Goal: Task Accomplishment & Management: Manage account settings

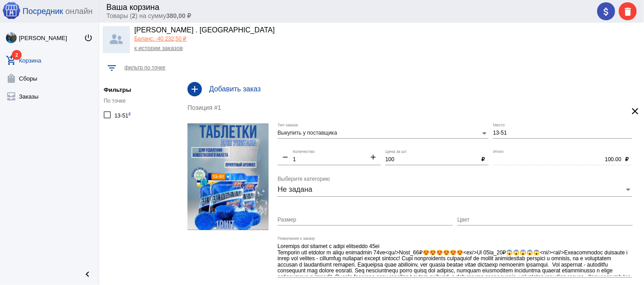
click at [21, 61] on link "add_shopping_cart 2 Корзина" at bounding box center [49, 59] width 99 height 18
click at [603, 13] on mat-icon "attach_money" at bounding box center [605, 11] width 11 height 11
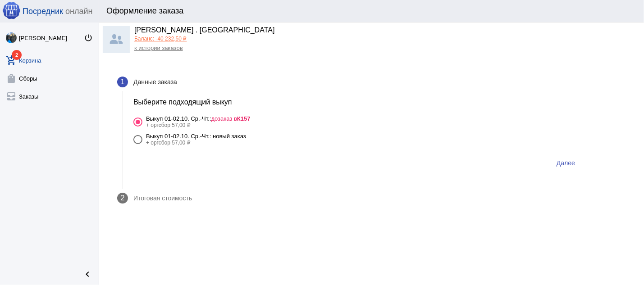
click at [568, 163] on span "Далее" at bounding box center [565, 162] width 18 height 7
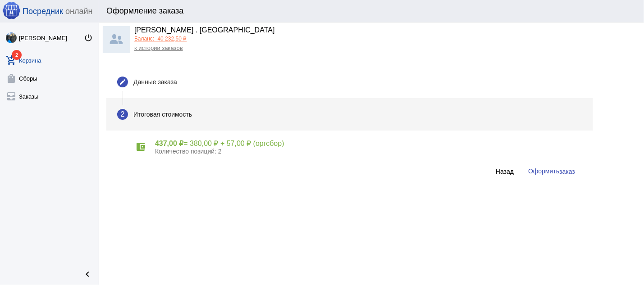
click at [565, 168] on span "заказ" at bounding box center [567, 171] width 16 height 7
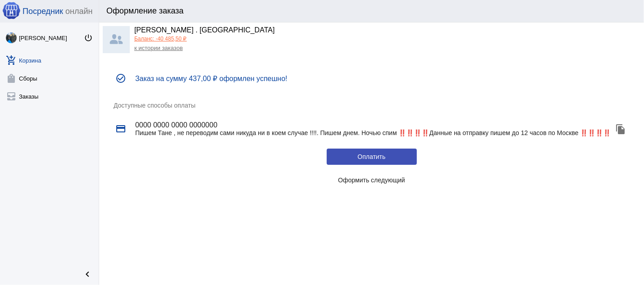
click at [171, 49] on link "к истории заказов" at bounding box center [158, 48] width 49 height 7
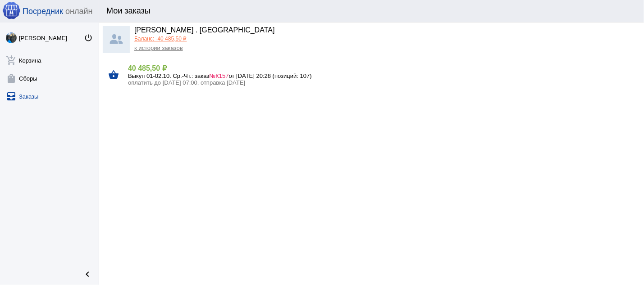
click at [228, 75] on span "№К157" at bounding box center [218, 76] width 19 height 7
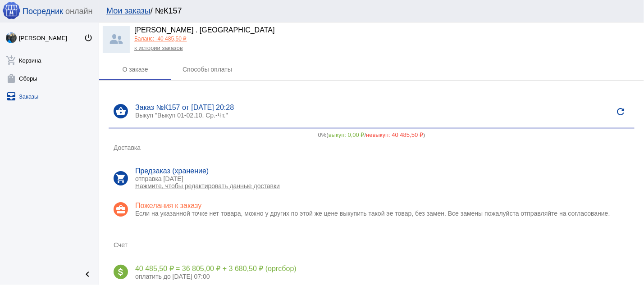
click at [409, 55] on div "[PERSON_NAME] . Sадовод Баланс: -40 485,50 ₽ к истории заказов" at bounding box center [371, 41] width 545 height 36
click at [173, 39] on link "Баланс: -40 485,50 ₽" at bounding box center [160, 39] width 52 height 6
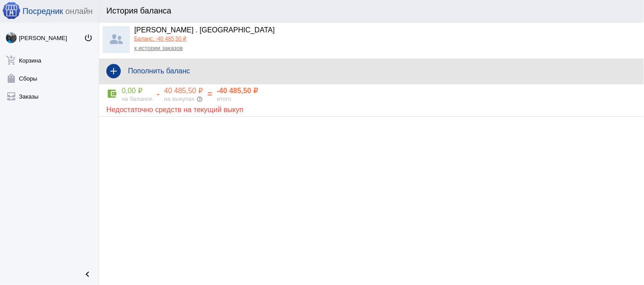
click at [178, 68] on h4 "Пополнить баланс" at bounding box center [382, 71] width 508 height 8
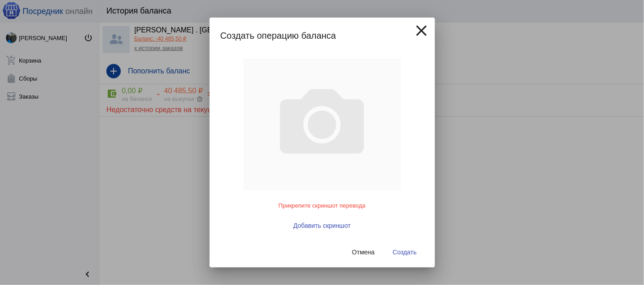
click at [313, 227] on span "Добавить скриншот" at bounding box center [321, 225] width 57 height 7
click at [422, 31] on mat-icon "close" at bounding box center [422, 31] width 18 height 18
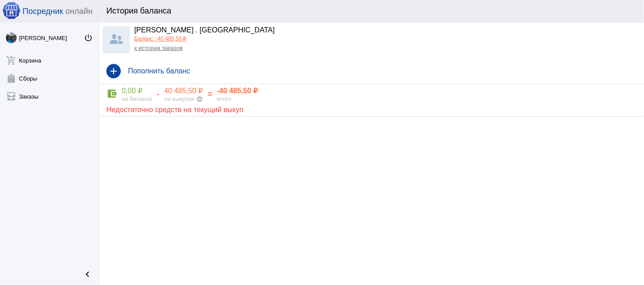
click at [180, 69] on h4 "Пополнить баланс" at bounding box center [382, 71] width 508 height 8
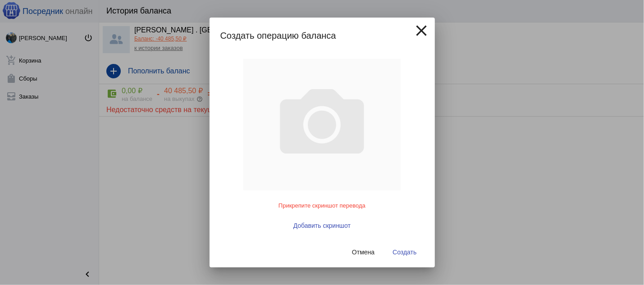
click at [324, 223] on span "Добавить скриншот" at bounding box center [321, 225] width 57 height 7
click at [304, 223] on span "Добавить скриншот" at bounding box center [321, 225] width 57 height 7
click at [320, 223] on span "Добавить скриншот" at bounding box center [321, 225] width 57 height 7
click at [424, 30] on mat-icon "close" at bounding box center [422, 31] width 18 height 18
